Goal: Information Seeking & Learning: Learn about a topic

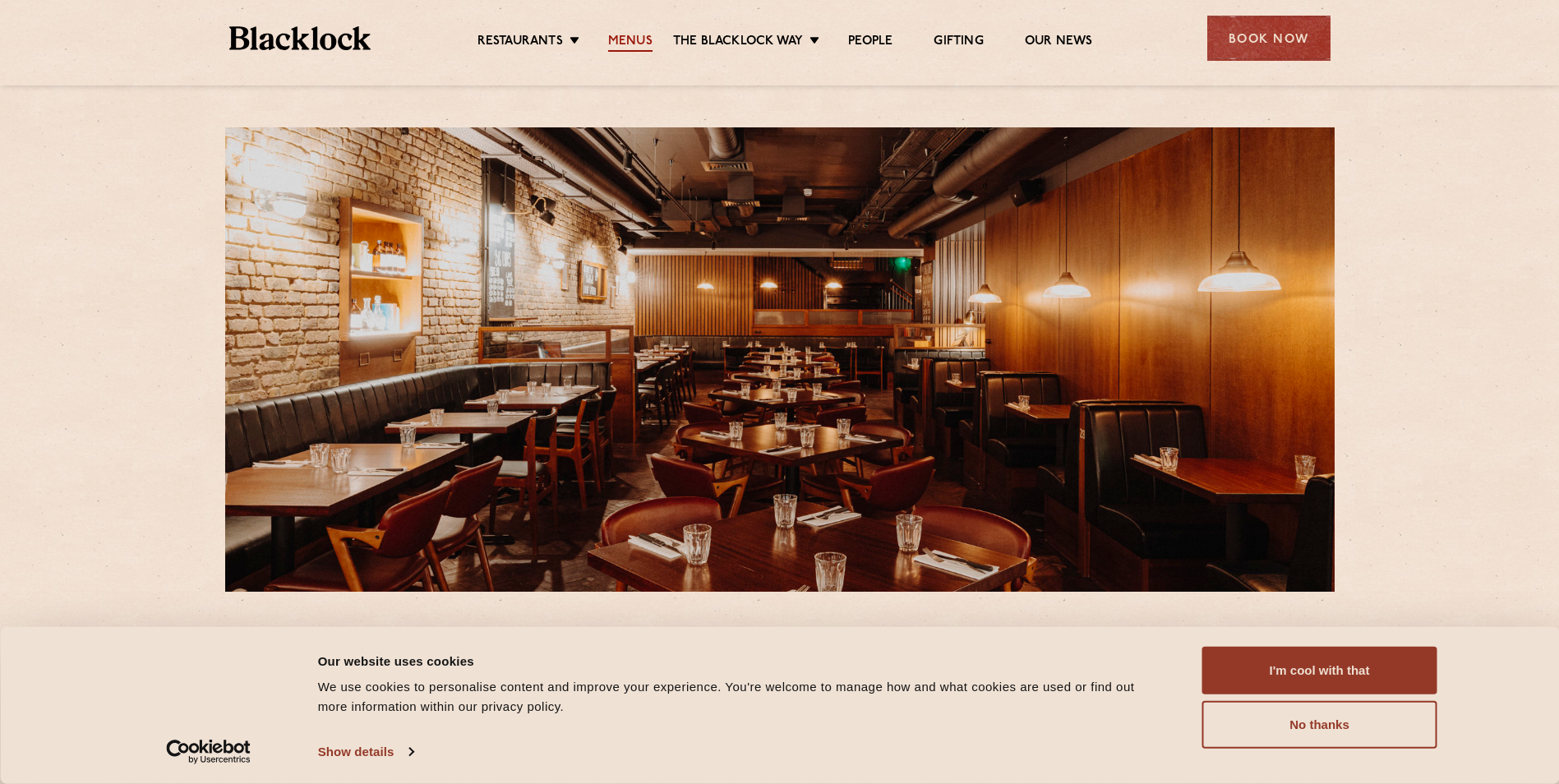
click at [641, 47] on link "Menus" at bounding box center [629, 43] width 44 height 19
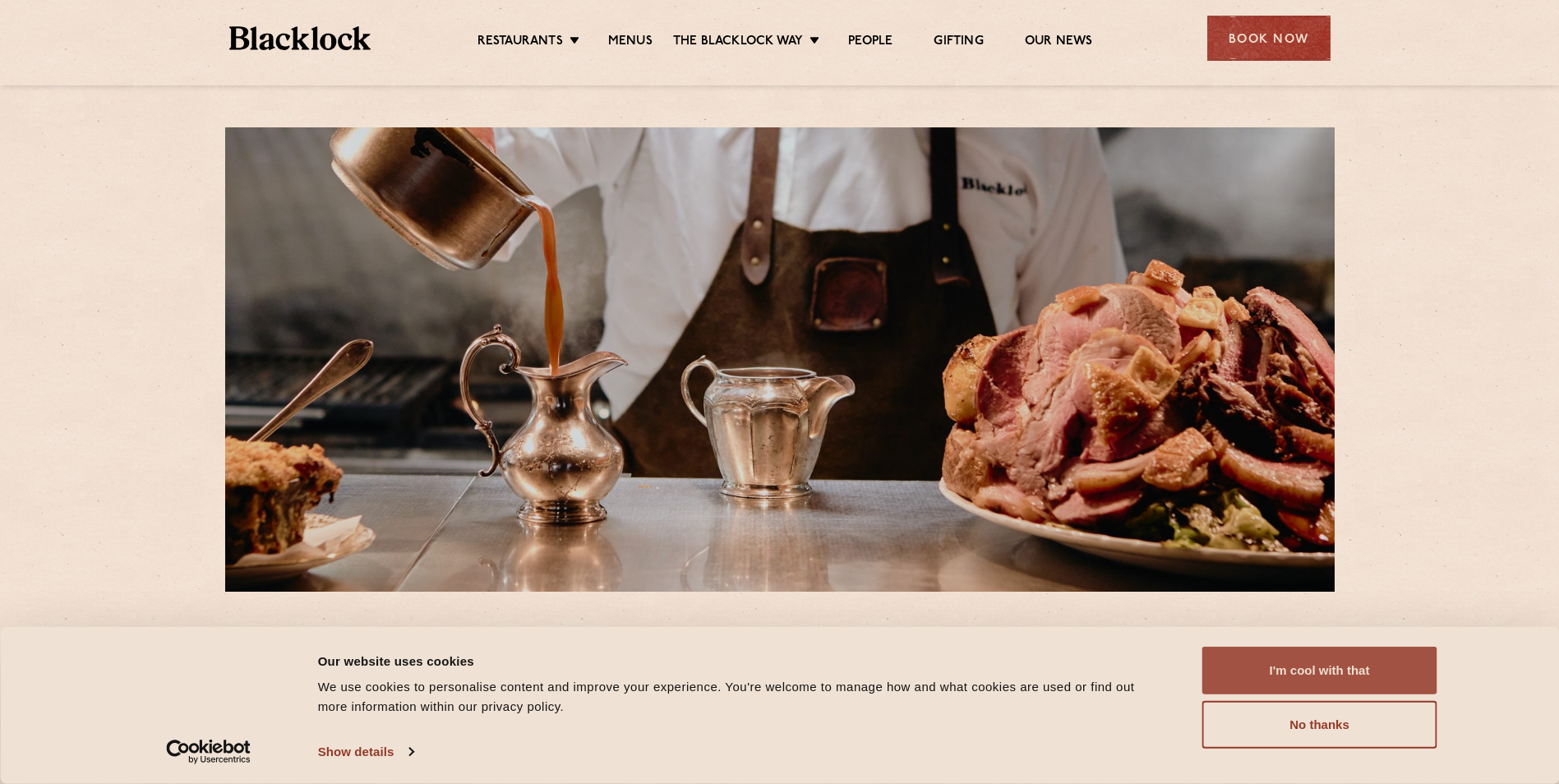
click at [1247, 666] on button "I'm cool with that" at bounding box center [1320, 670] width 235 height 48
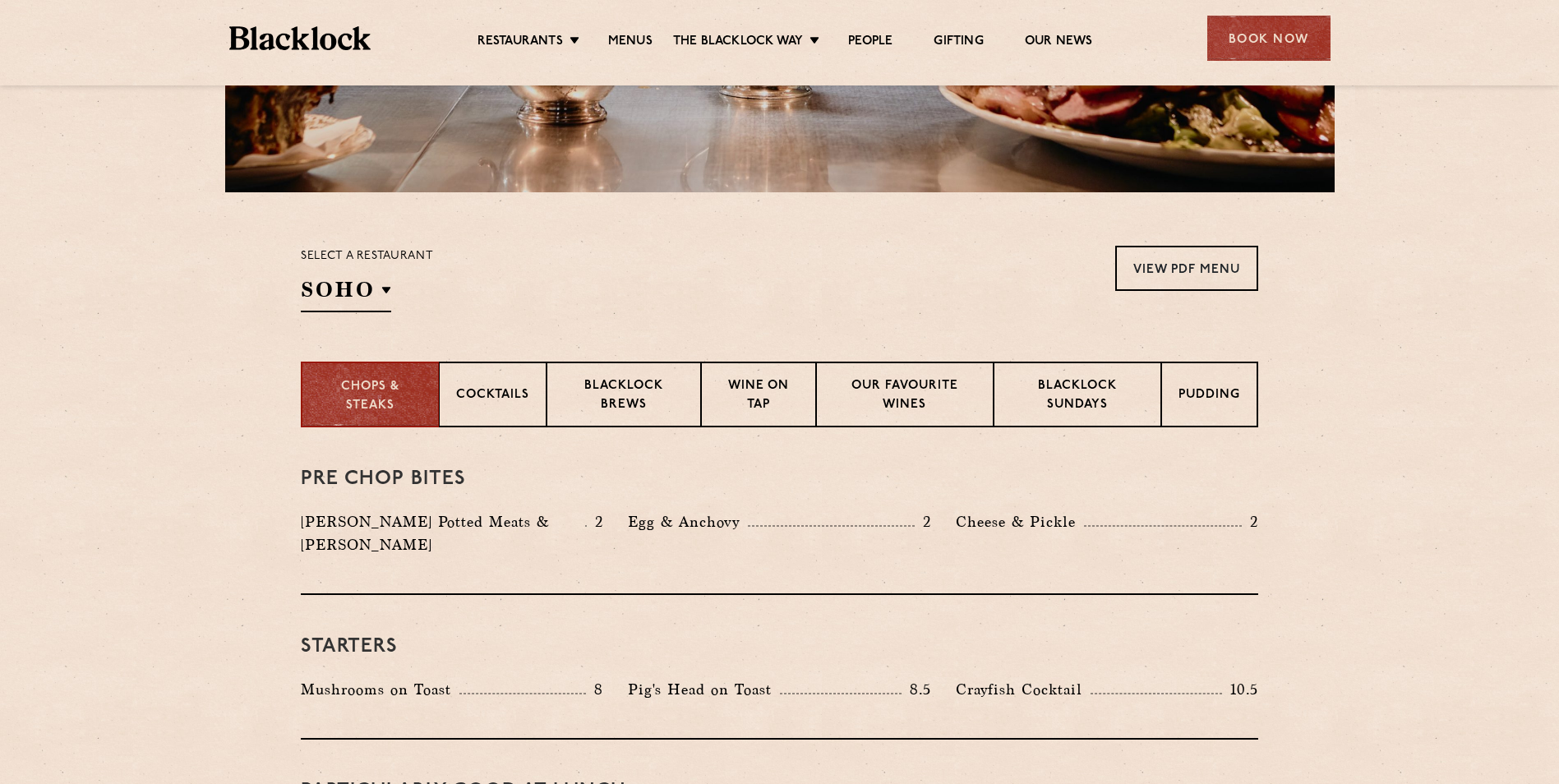
scroll to position [438, 0]
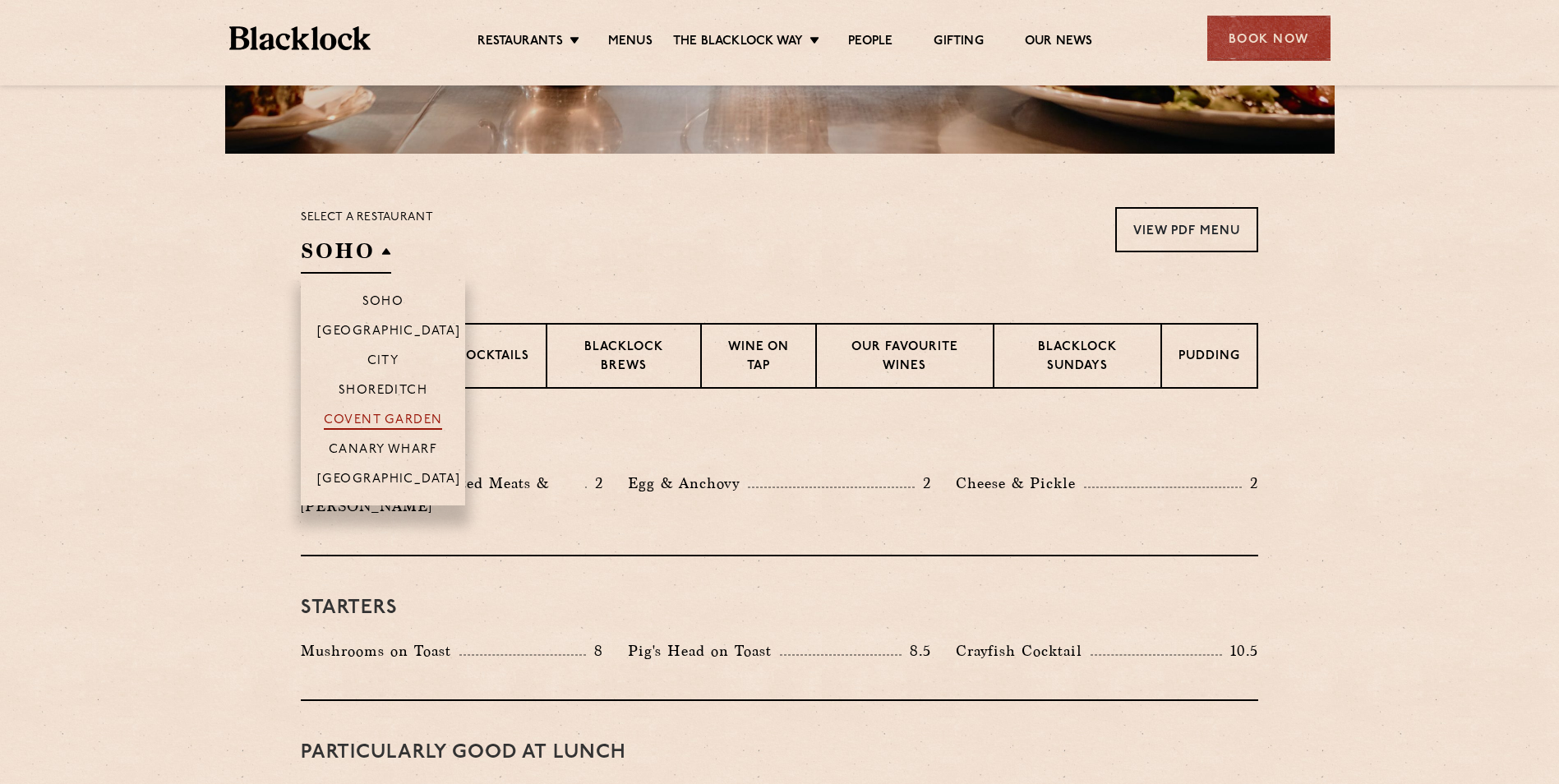
click at [420, 422] on p "Covent Garden" at bounding box center [383, 421] width 119 height 17
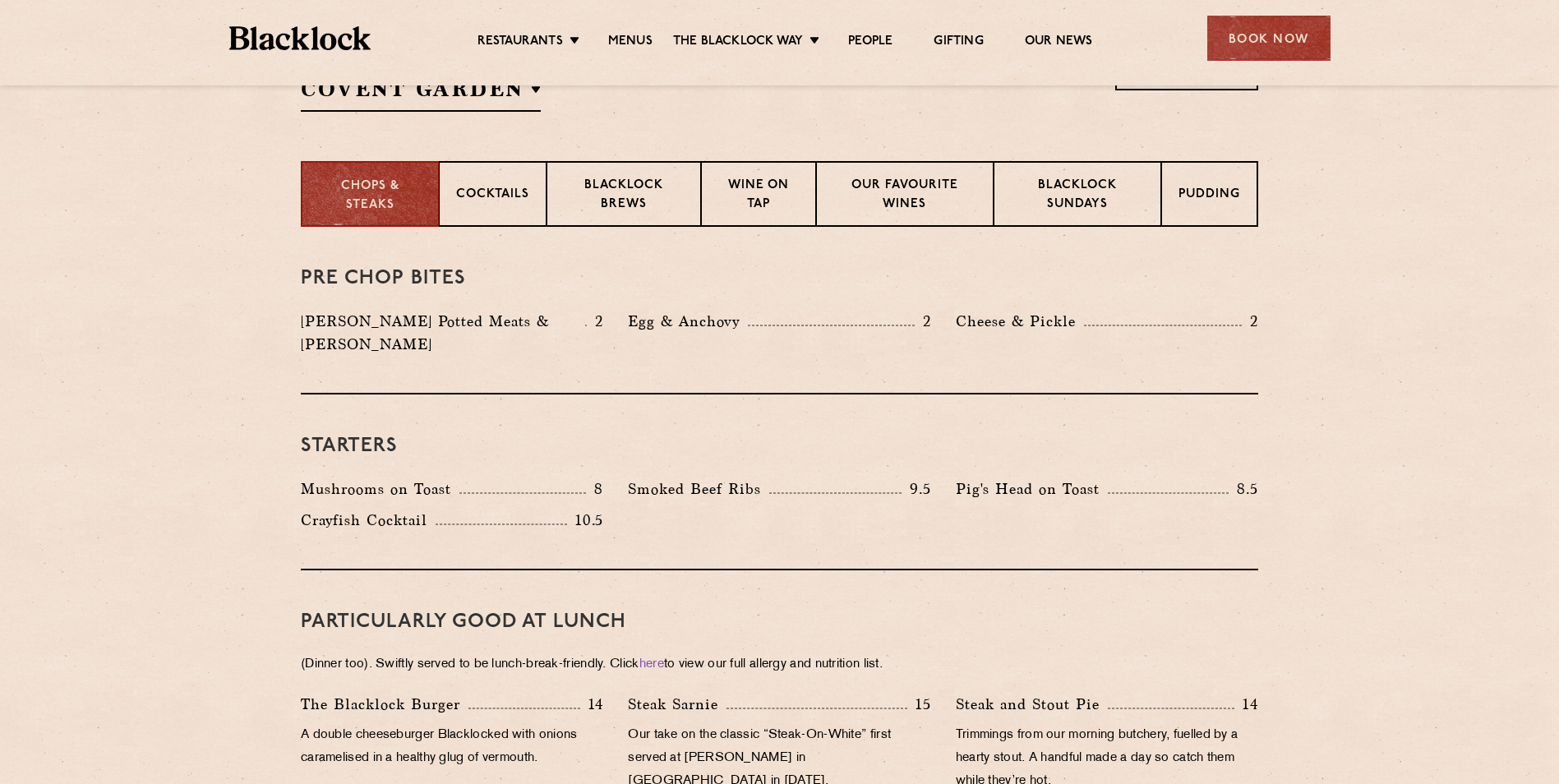
scroll to position [599, 0]
click at [499, 188] on p "Cocktails" at bounding box center [493, 196] width 73 height 20
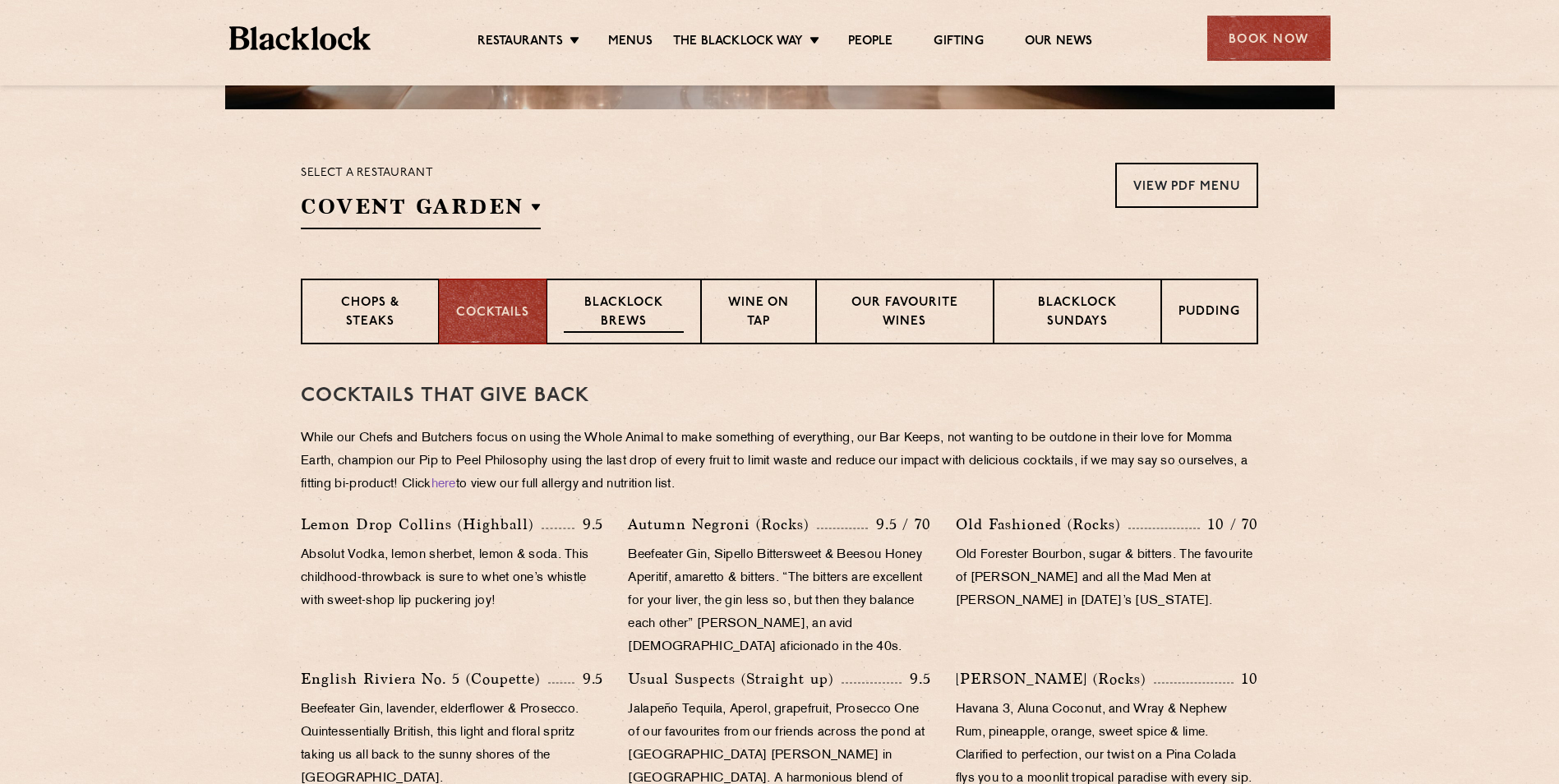
scroll to position [490, 0]
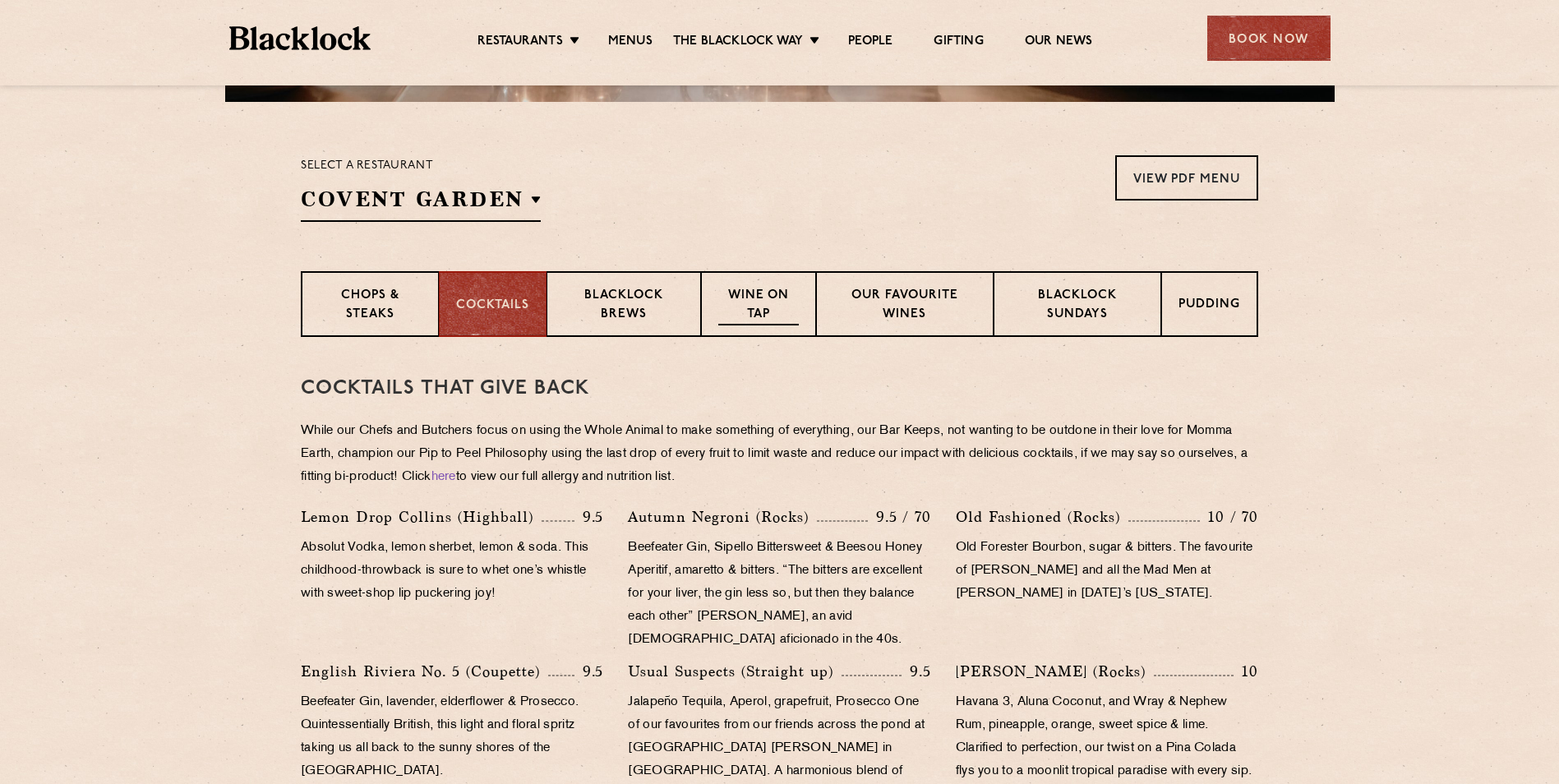
click at [780, 312] on p "Wine on Tap" at bounding box center [758, 306] width 81 height 39
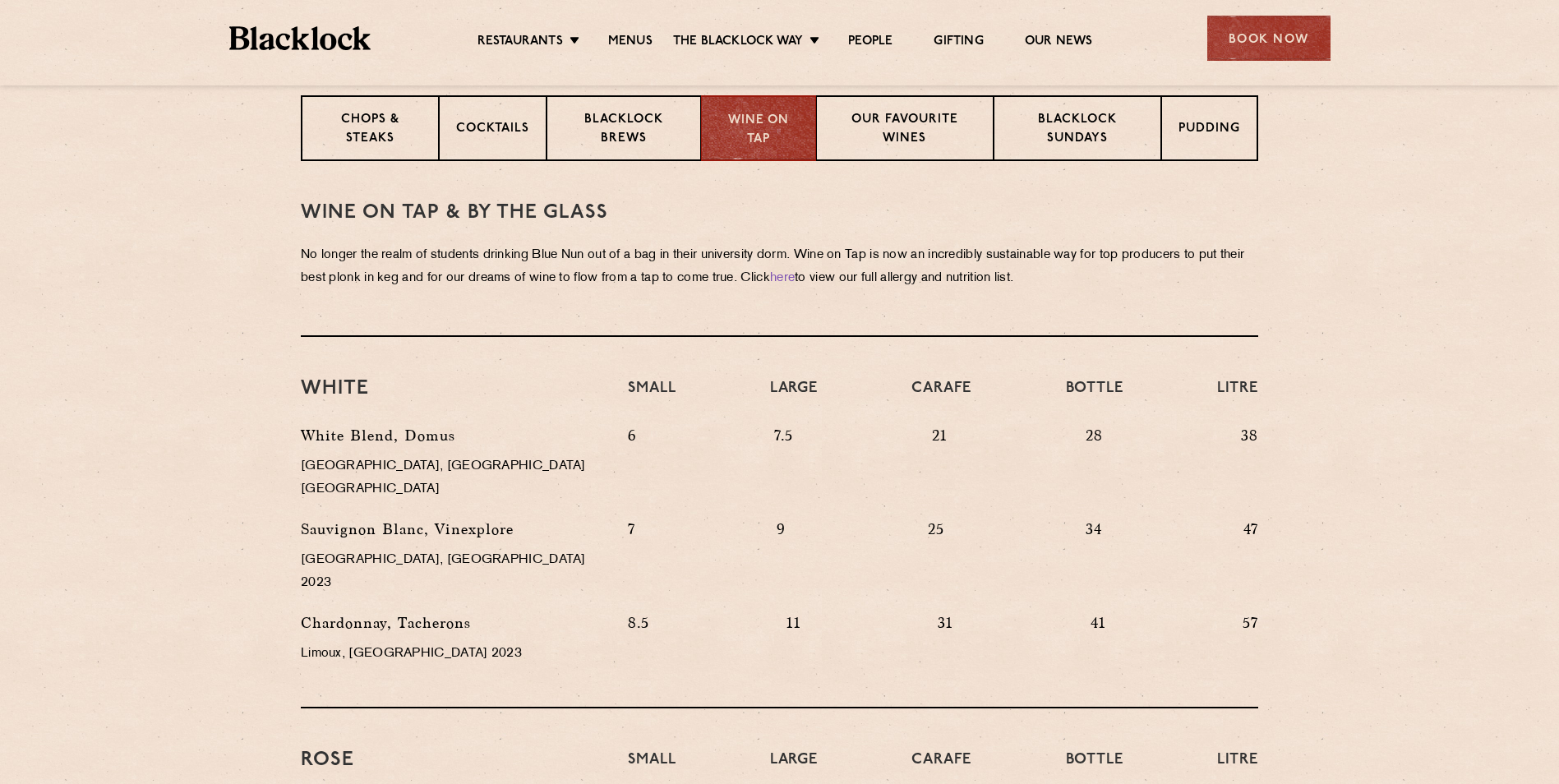
scroll to position [435, 0]
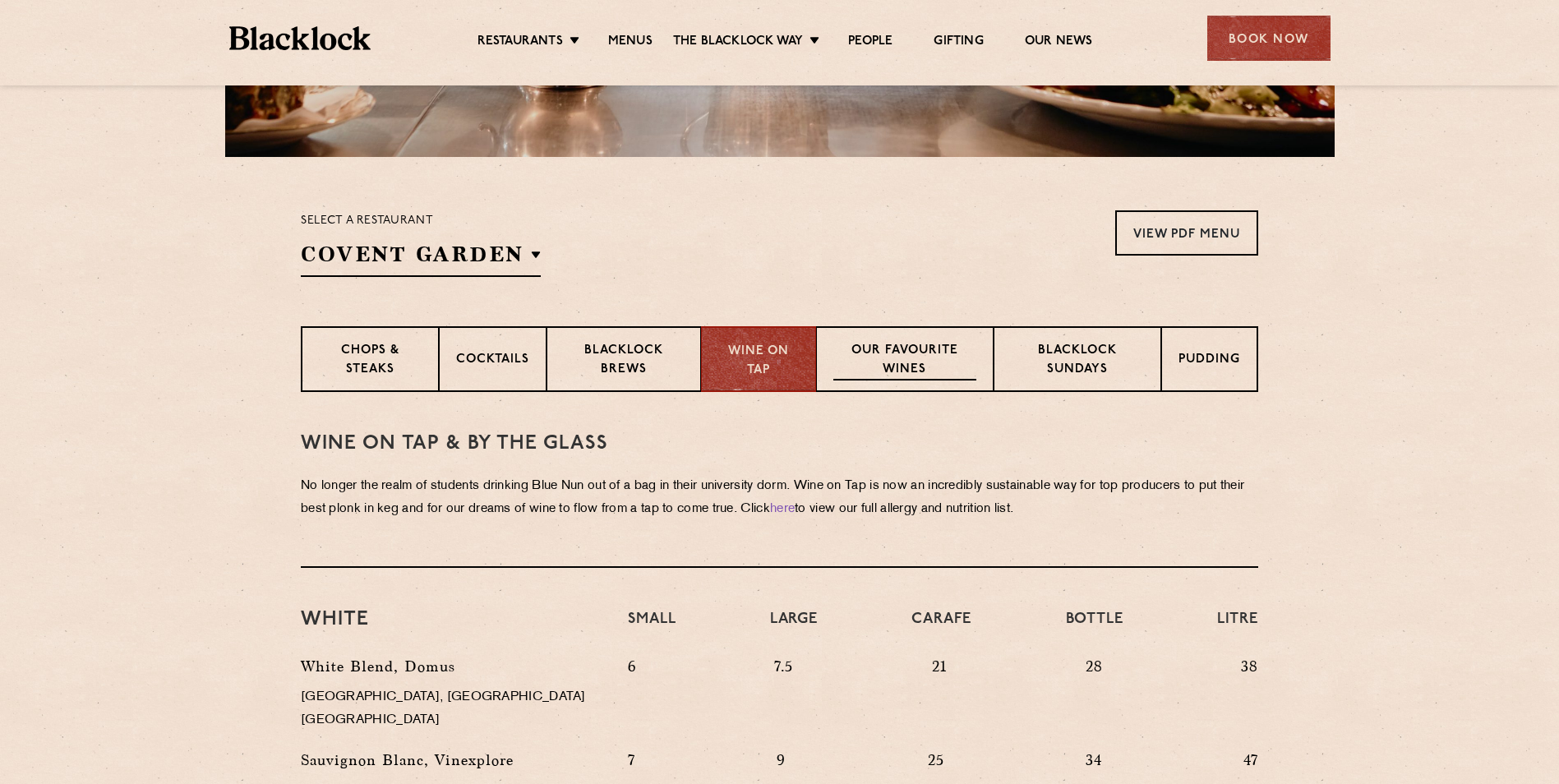
click at [894, 338] on div "Our favourite wines" at bounding box center [904, 358] width 177 height 65
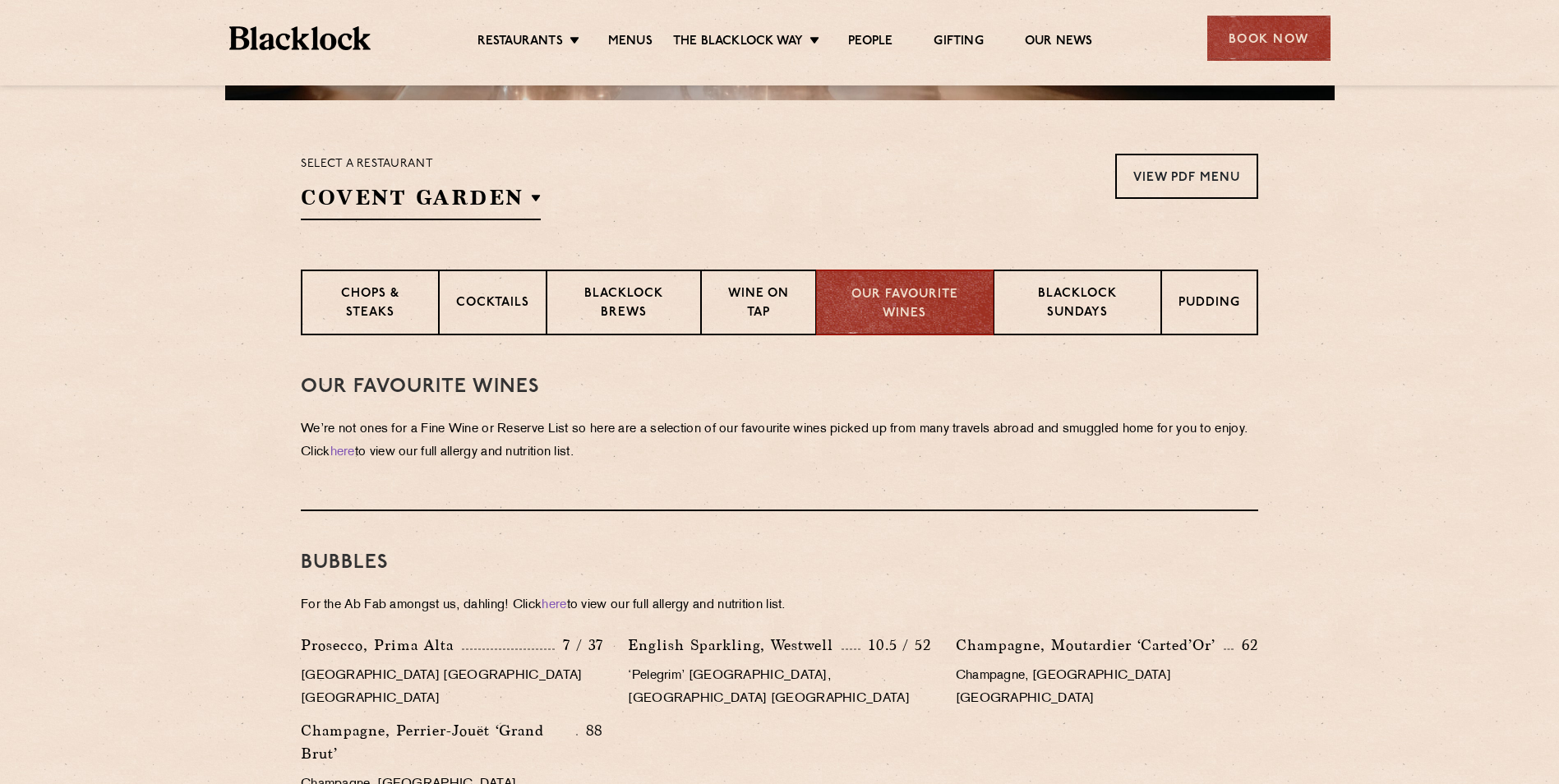
scroll to position [490, 0]
